Goal: Navigation & Orientation: Go to known website

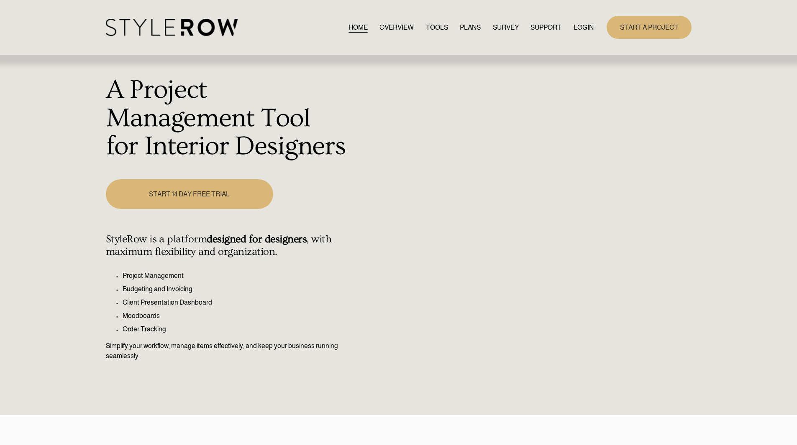
click at [583, 28] on link "LOGIN" at bounding box center [583, 27] width 20 height 11
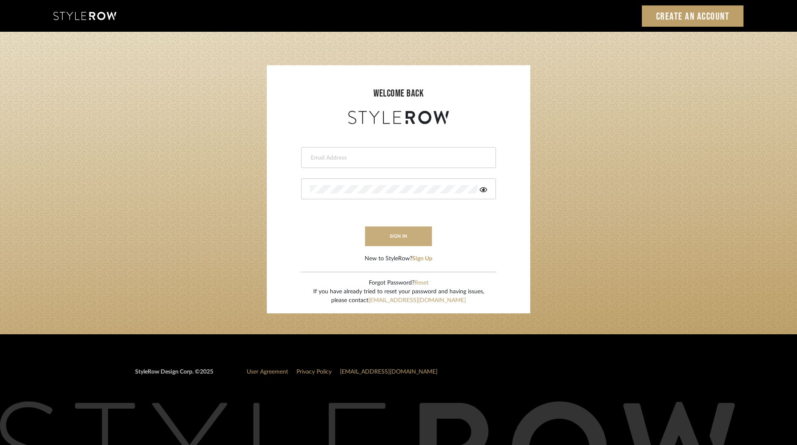
type input "ksears@morgantewilson.com"
click at [389, 237] on button "sign in" at bounding box center [398, 237] width 67 height 20
